Goal: Task Accomplishment & Management: Use online tool/utility

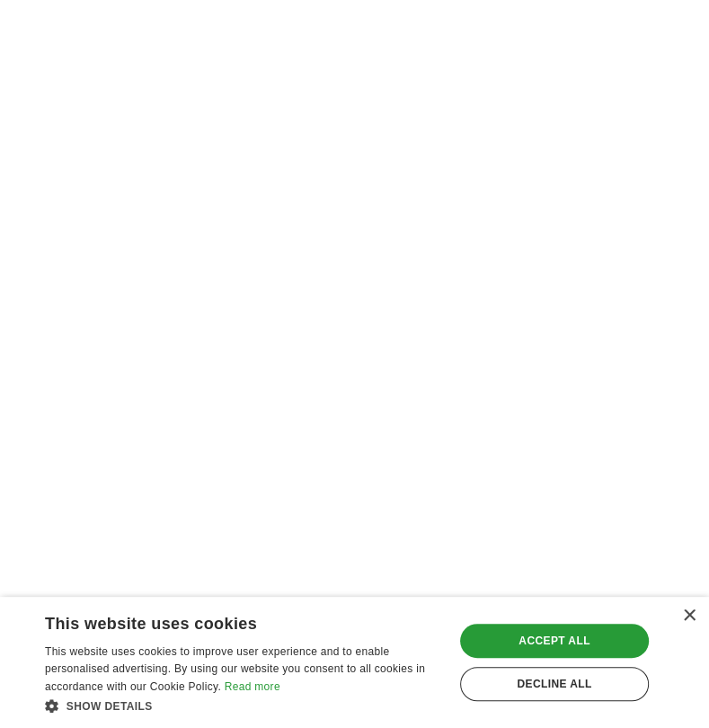
scroll to position [3666, 0]
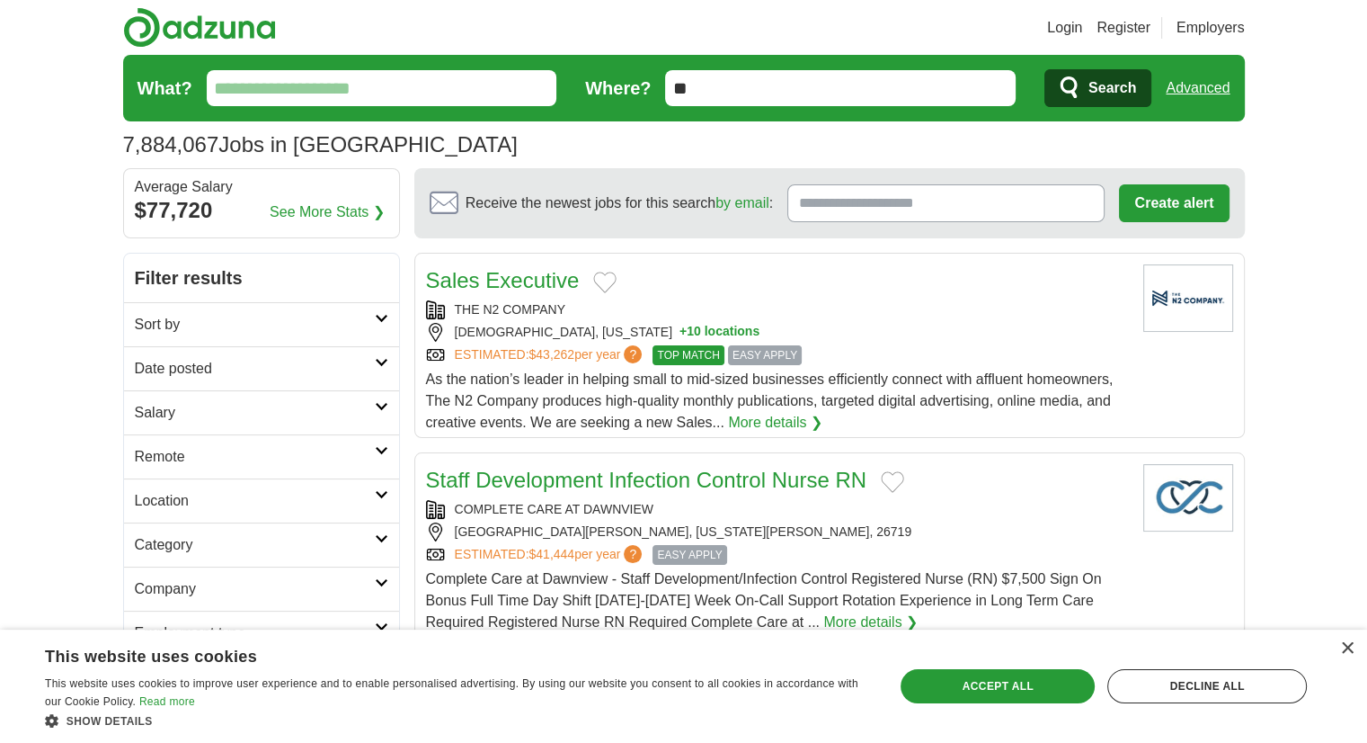
click at [341, 89] on input "What?" at bounding box center [382, 88] width 351 height 36
type input "**********"
click at [892, 94] on input "**" at bounding box center [840, 88] width 351 height 36
type input "*"
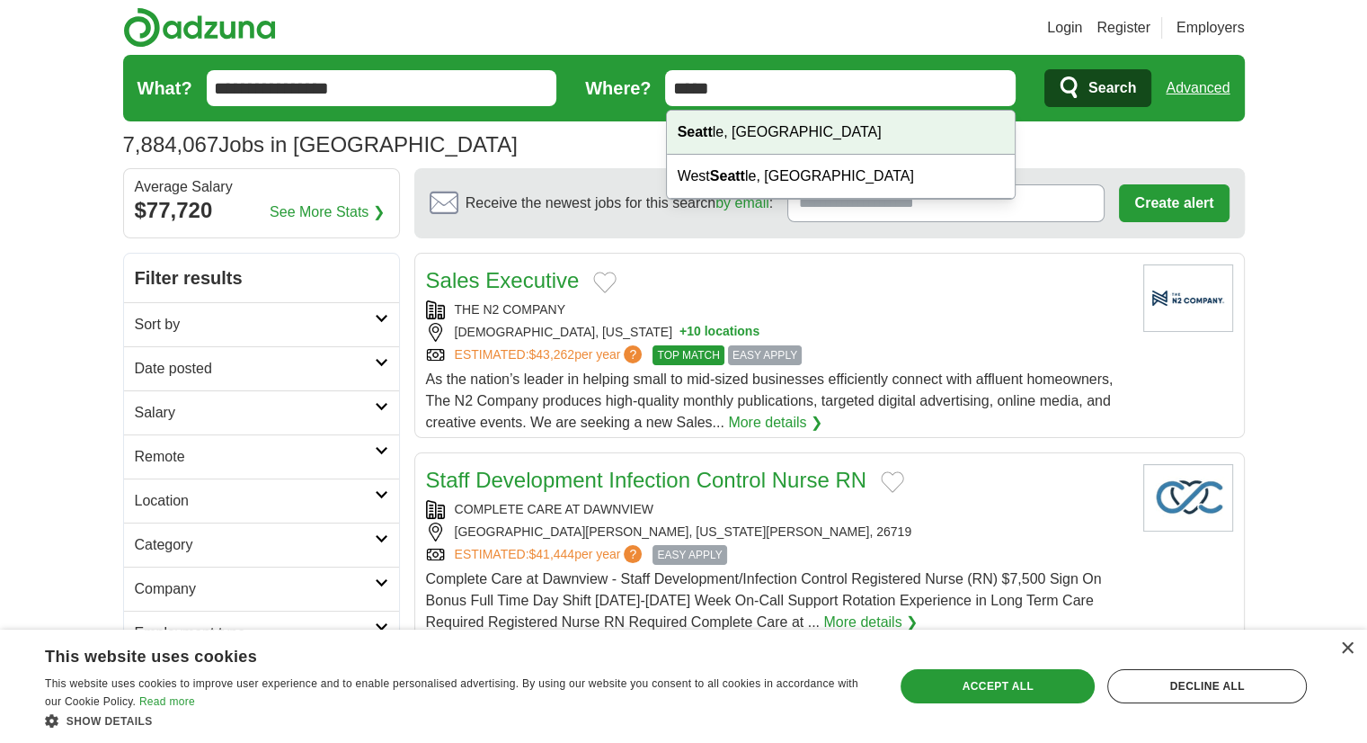
click at [782, 135] on div "Seatt le, WA" at bounding box center [841, 133] width 349 height 44
type input "**********"
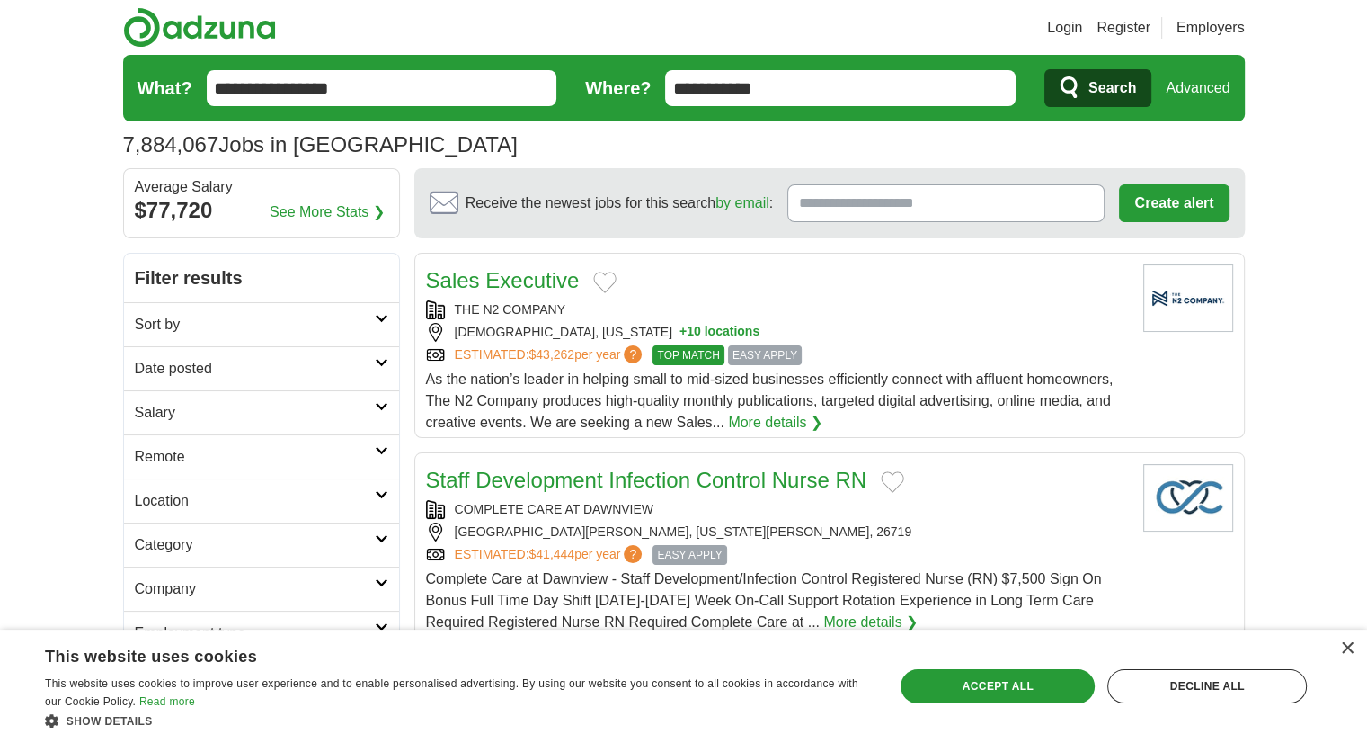
click at [1132, 88] on span "Search" at bounding box center [1113, 88] width 48 height 36
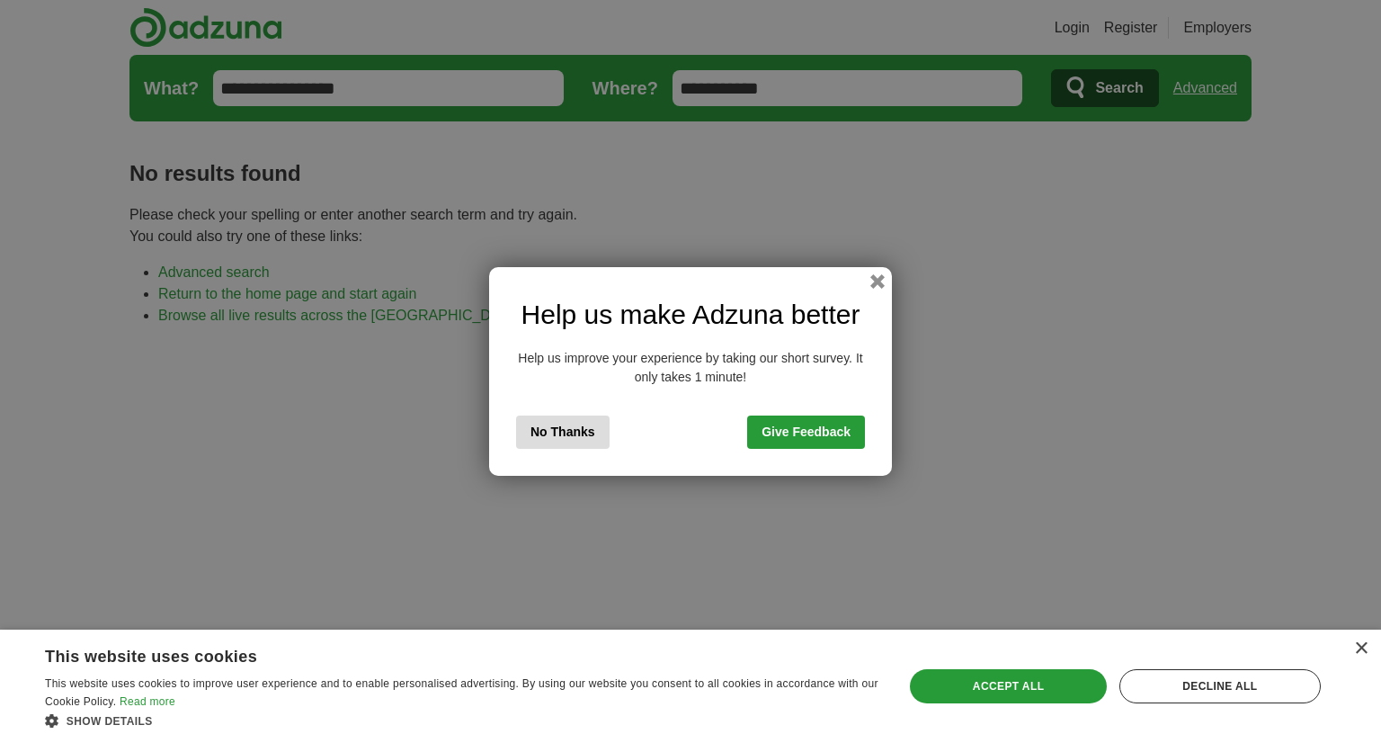
click at [553, 432] on button "No Thanks" at bounding box center [562, 431] width 93 height 33
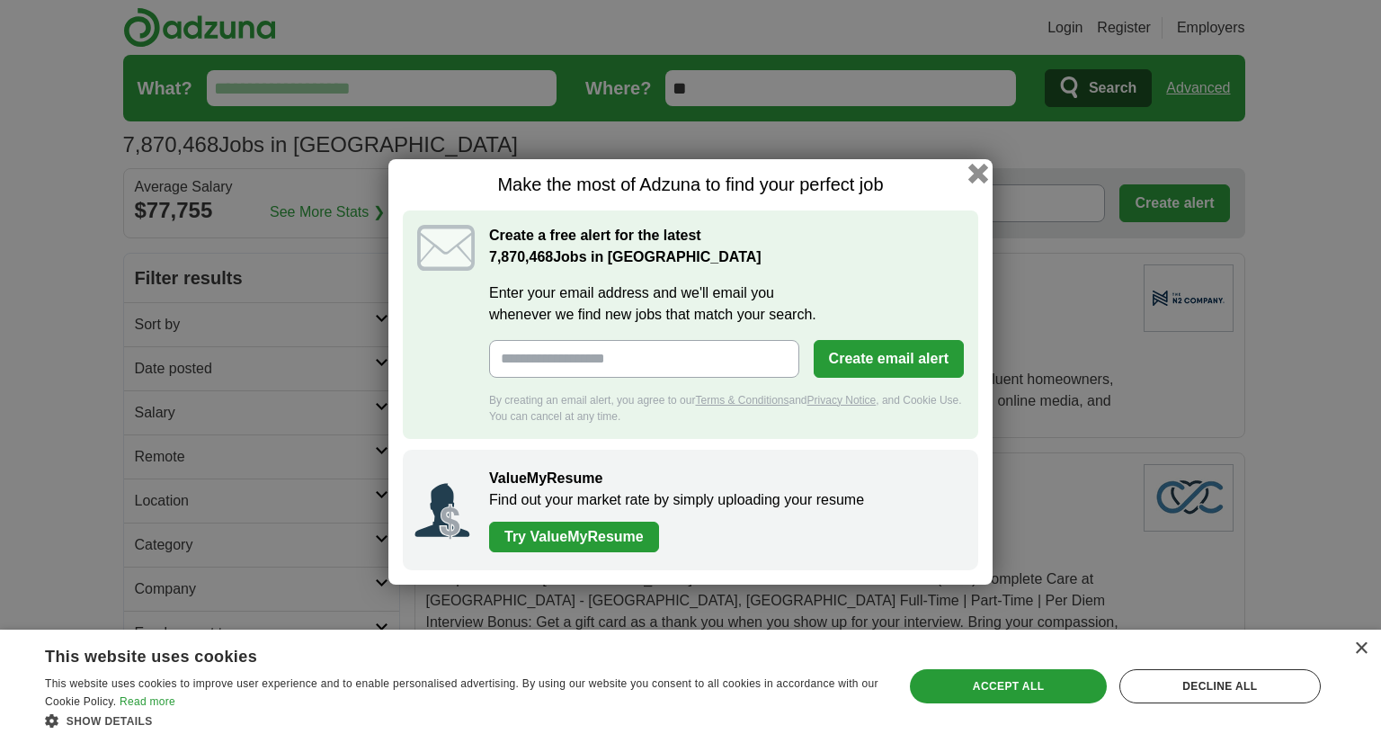
click at [972, 173] on button "button" at bounding box center [978, 173] width 20 height 20
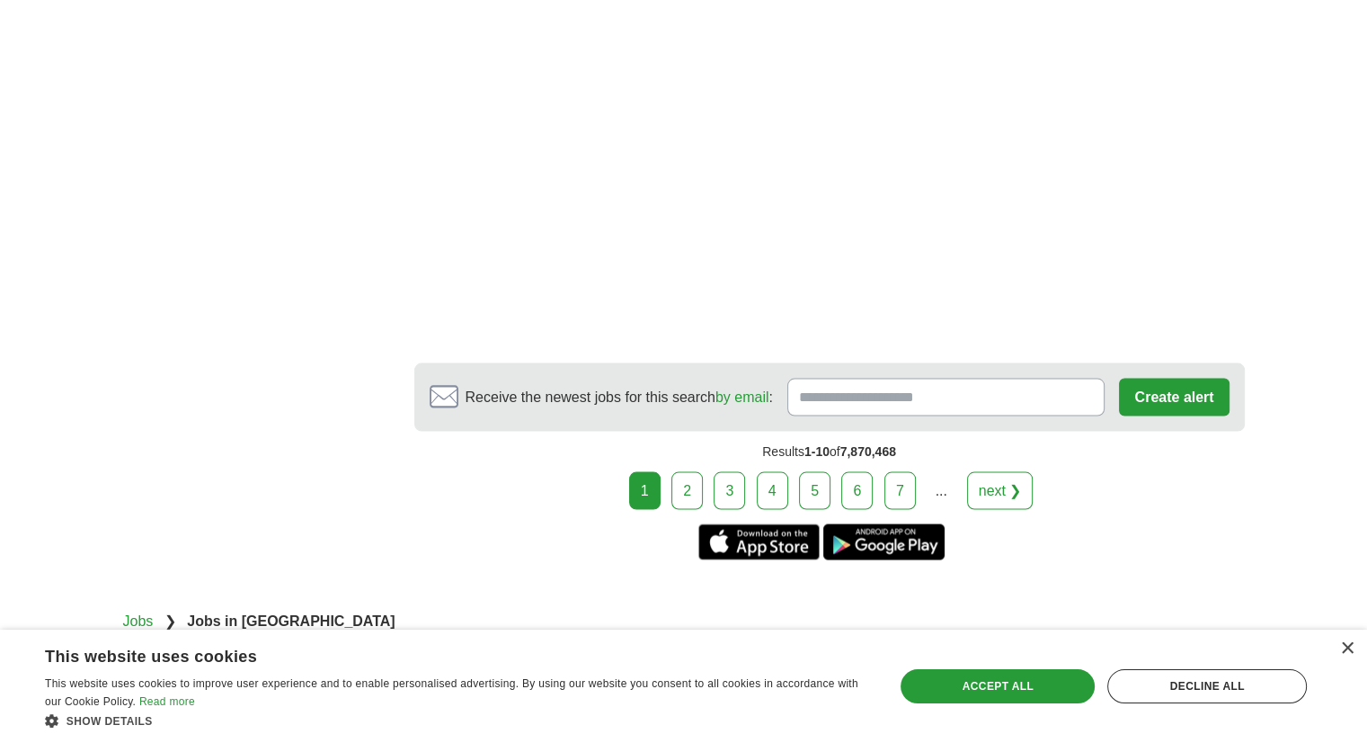
scroll to position [3326, 0]
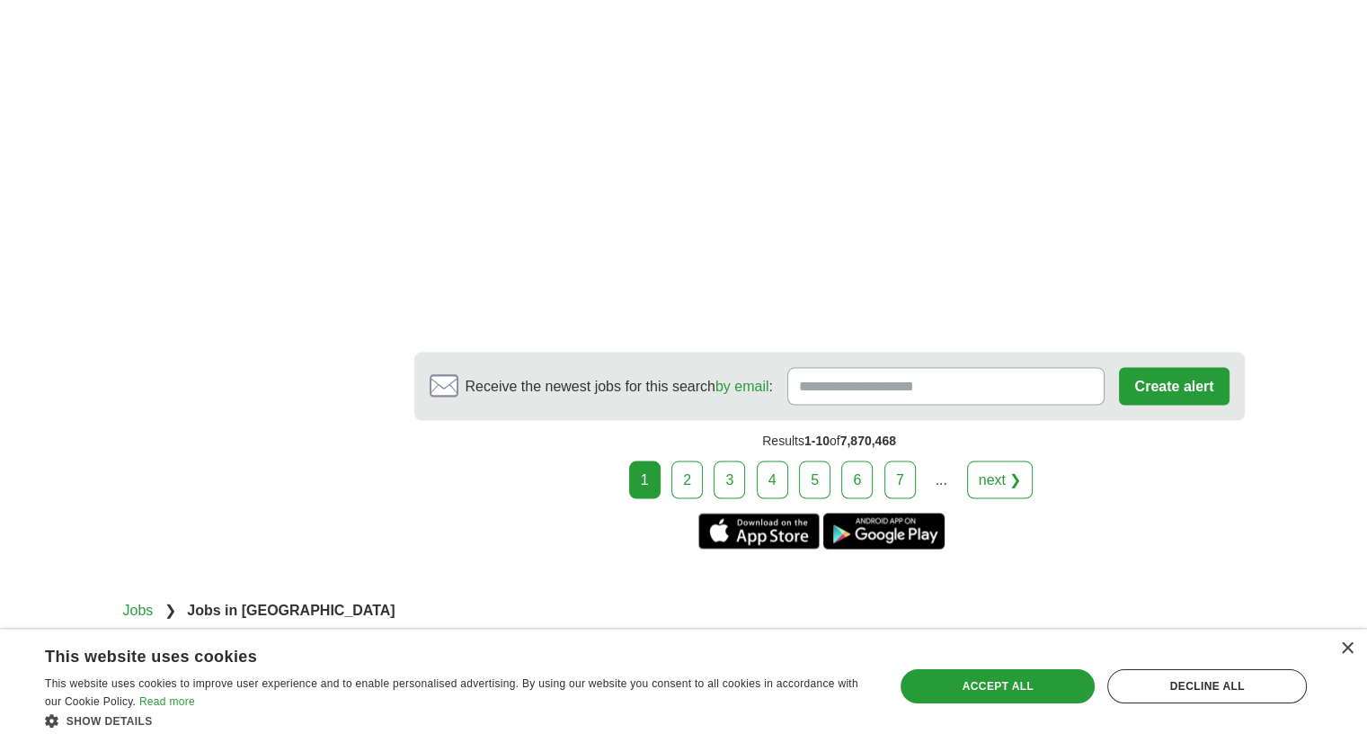
click at [988, 460] on link "next ❯" at bounding box center [1000, 479] width 67 height 38
click at [990, 460] on link "next ❯" at bounding box center [1000, 479] width 67 height 38
click at [701, 460] on link "2" at bounding box center [687, 479] width 31 height 38
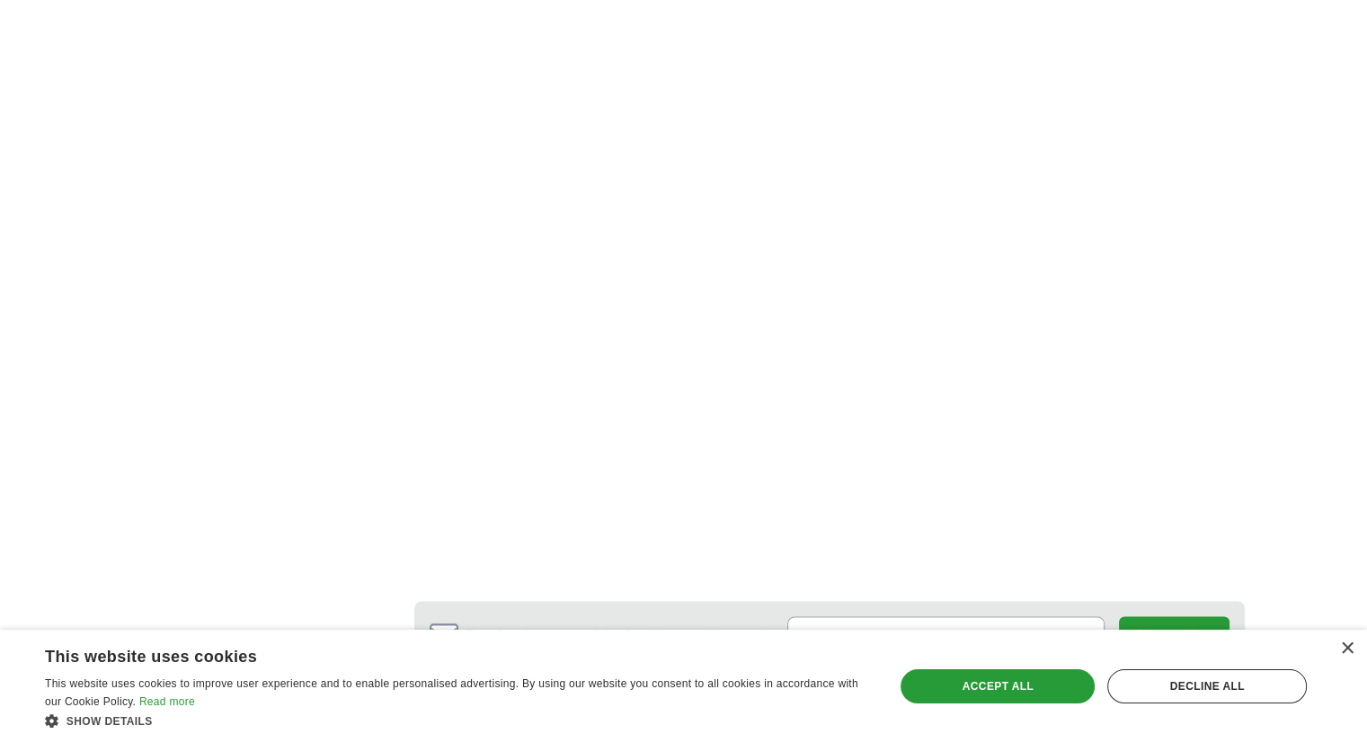
scroll to position [3056, 0]
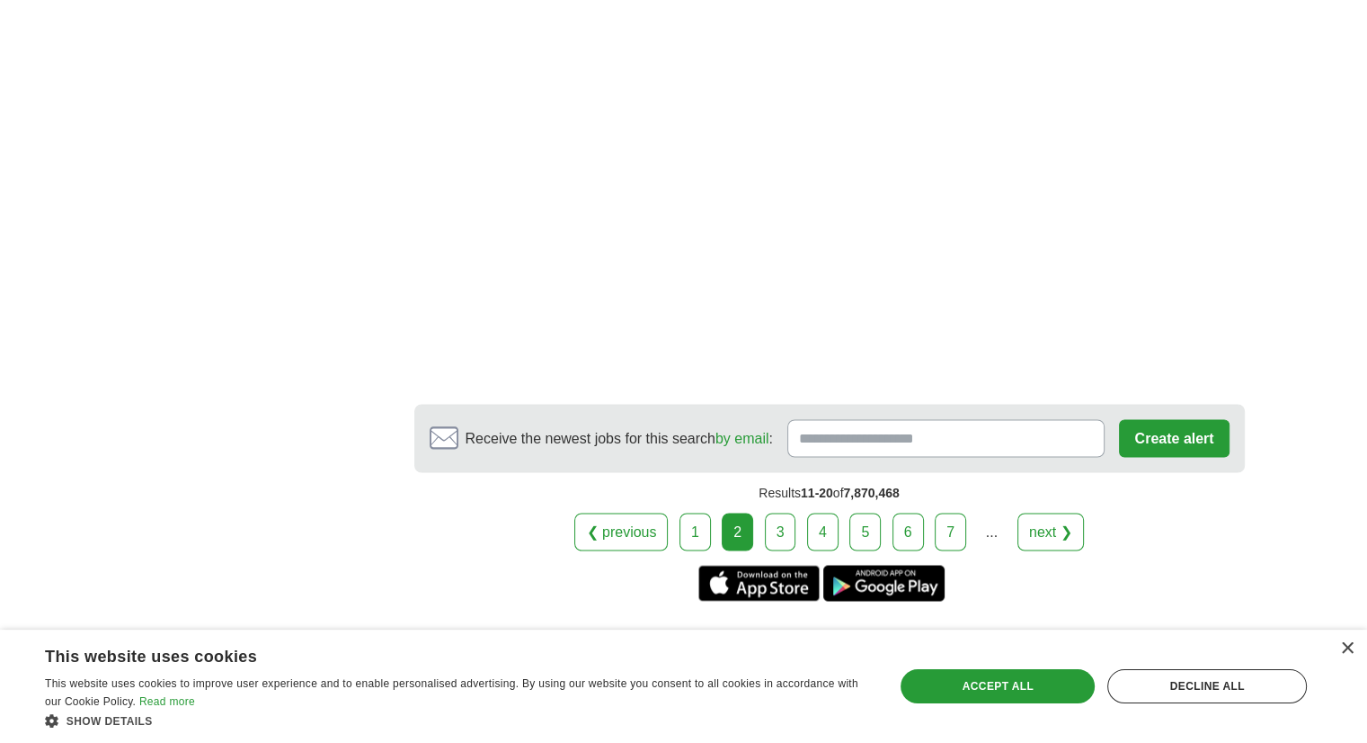
click at [783, 512] on link "3" at bounding box center [780, 531] width 31 height 38
click at [780, 512] on link "3" at bounding box center [780, 531] width 31 height 38
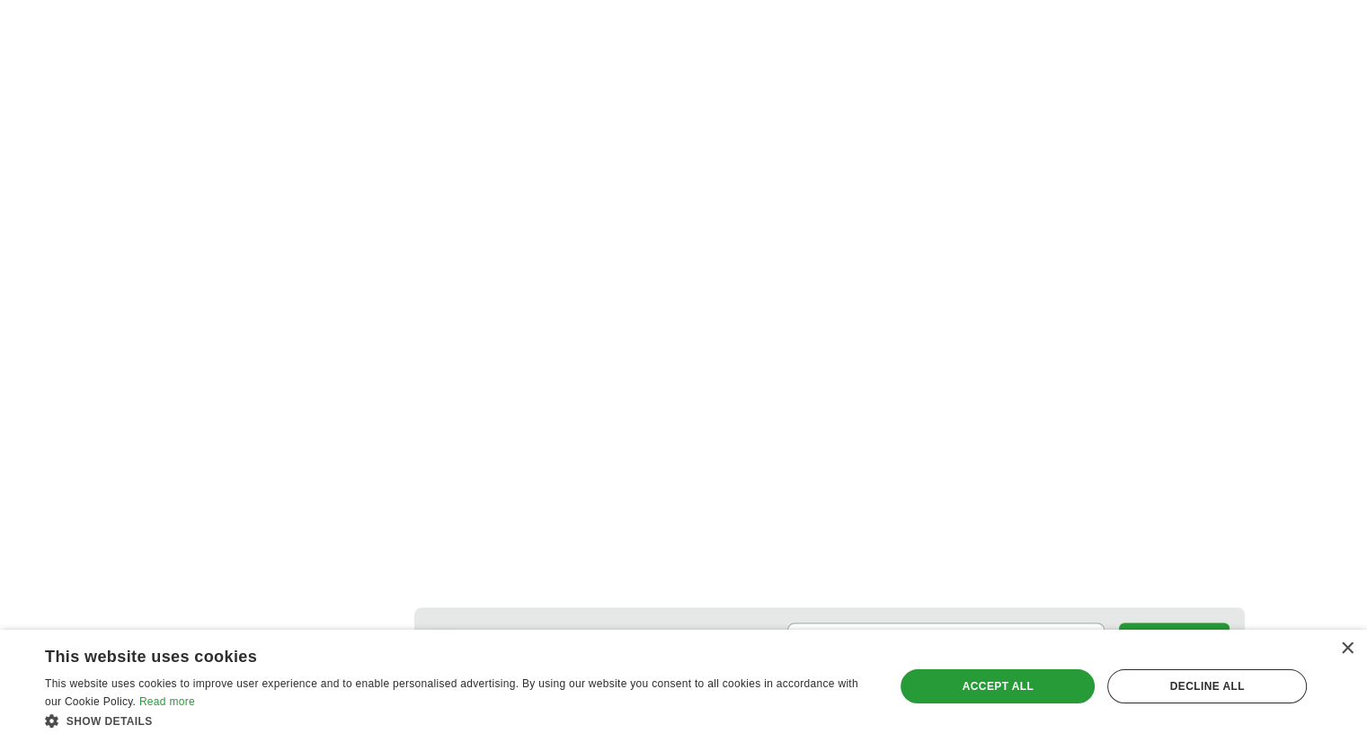
scroll to position [3056, 0]
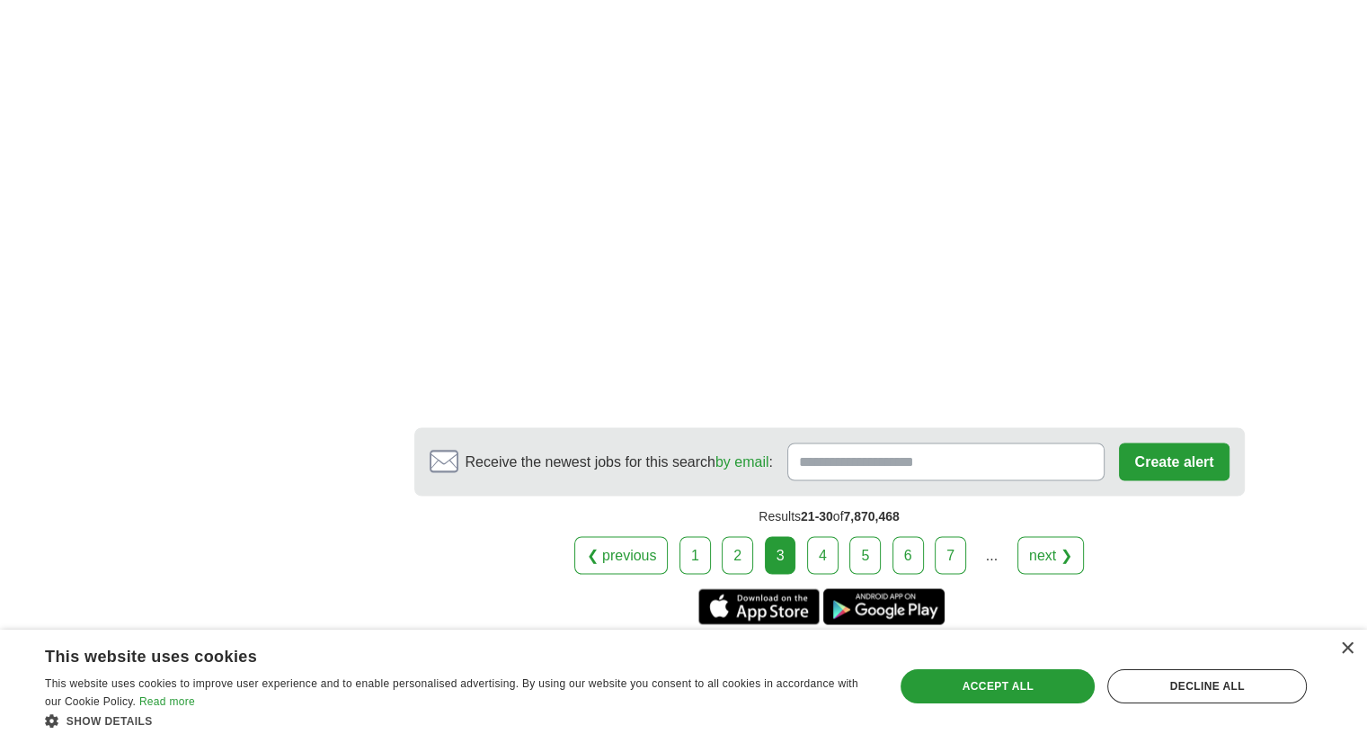
click at [823, 536] on link "4" at bounding box center [822, 555] width 31 height 38
click at [827, 536] on link "4" at bounding box center [822, 555] width 31 height 38
click at [825, 536] on link "4" at bounding box center [822, 555] width 31 height 38
click at [826, 536] on link "4" at bounding box center [822, 555] width 31 height 38
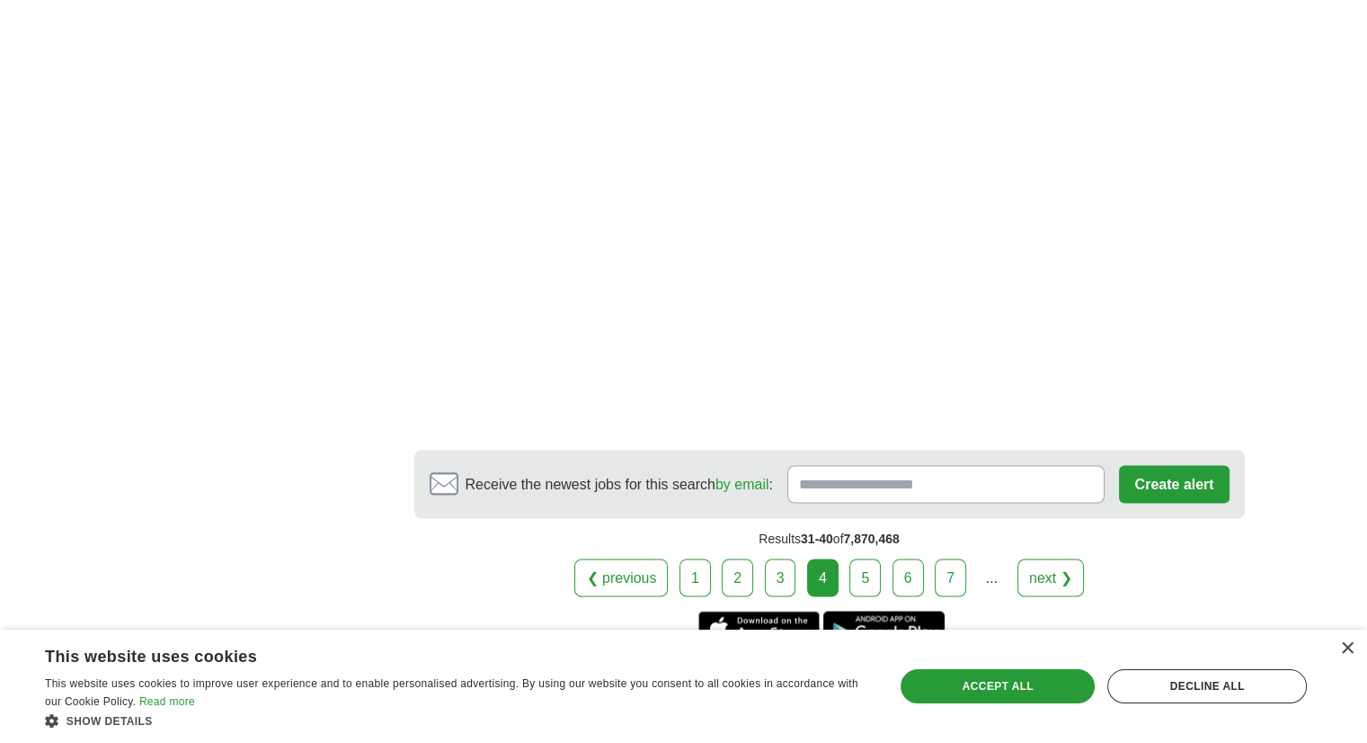
scroll to position [3056, 0]
click at [862, 566] on link "5" at bounding box center [865, 575] width 31 height 38
